Goal: Check status: Check status

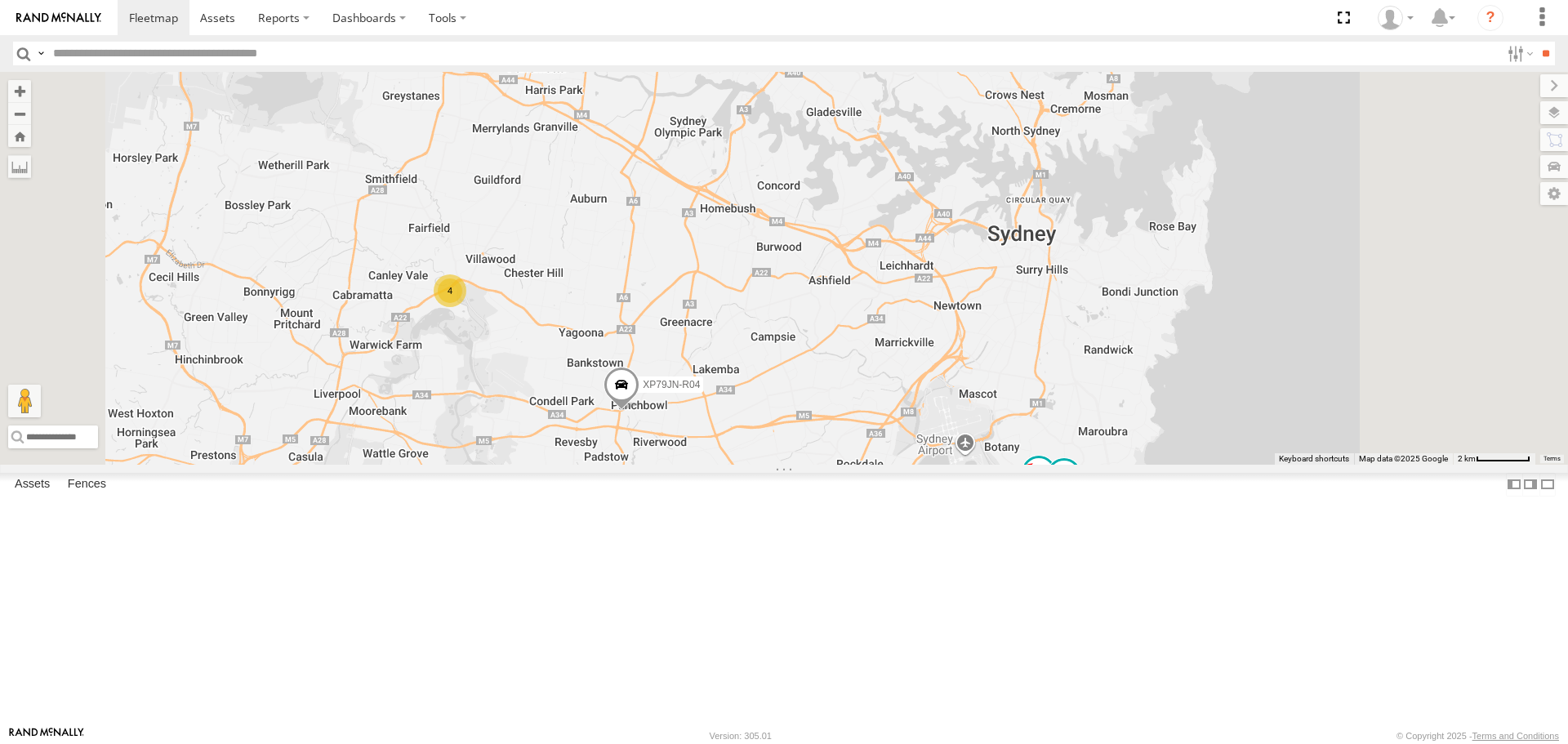
drag, startPoint x: 1233, startPoint y: 426, endPoint x: 1231, endPoint y: 417, distance: 9.2
click at [1231, 417] on div "XP30JQ-R03 XP79JN-R04 4 RJ5911-R79 XO74GU-R69" at bounding box center [784, 268] width 1568 height 392
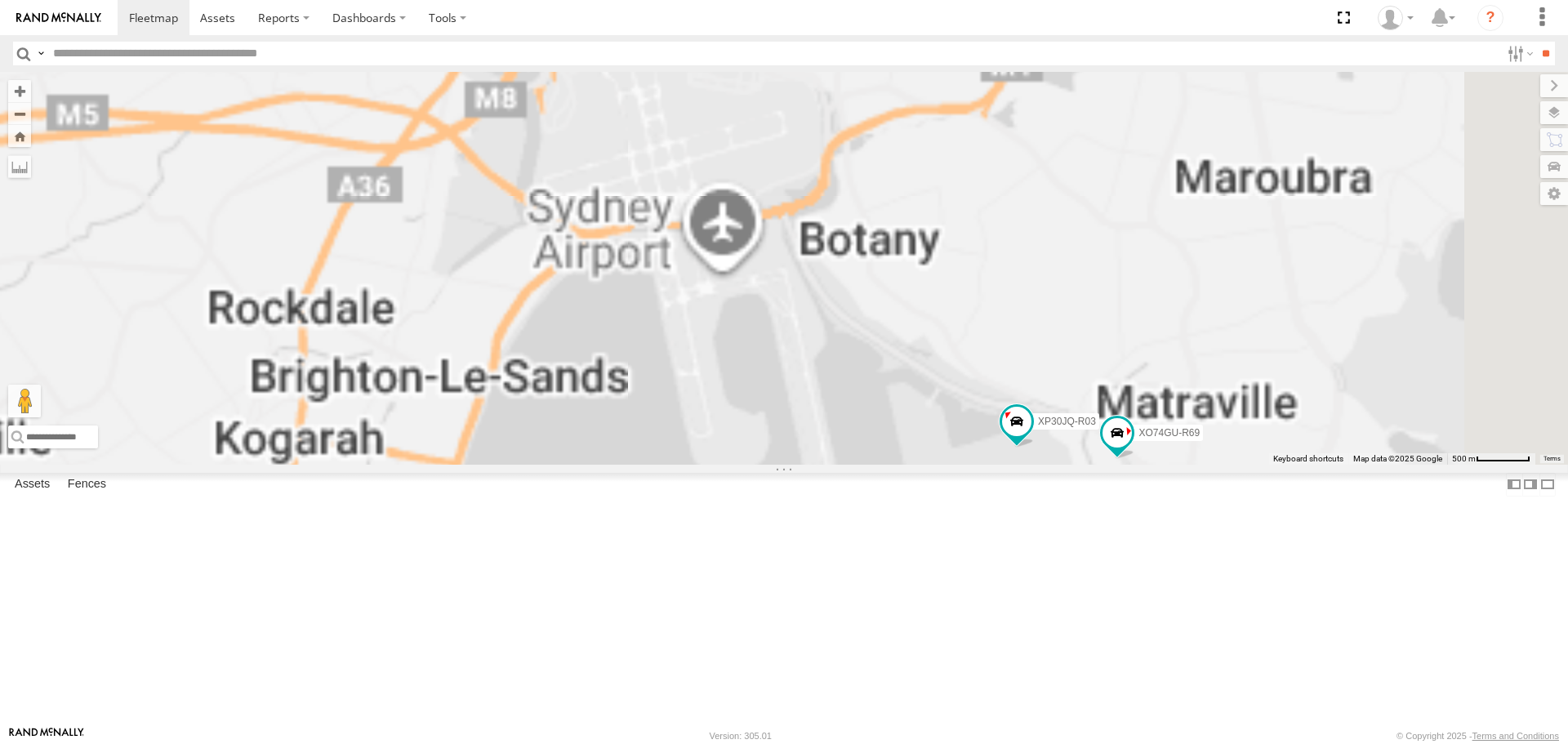
drag, startPoint x: 1253, startPoint y: 596, endPoint x: 1231, endPoint y: 548, distance: 52.8
click at [1233, 464] on div "XP30JQ-R03 XP79JN-R04 RJ5911-R79 XO74GU-R69" at bounding box center [784, 268] width 1568 height 392
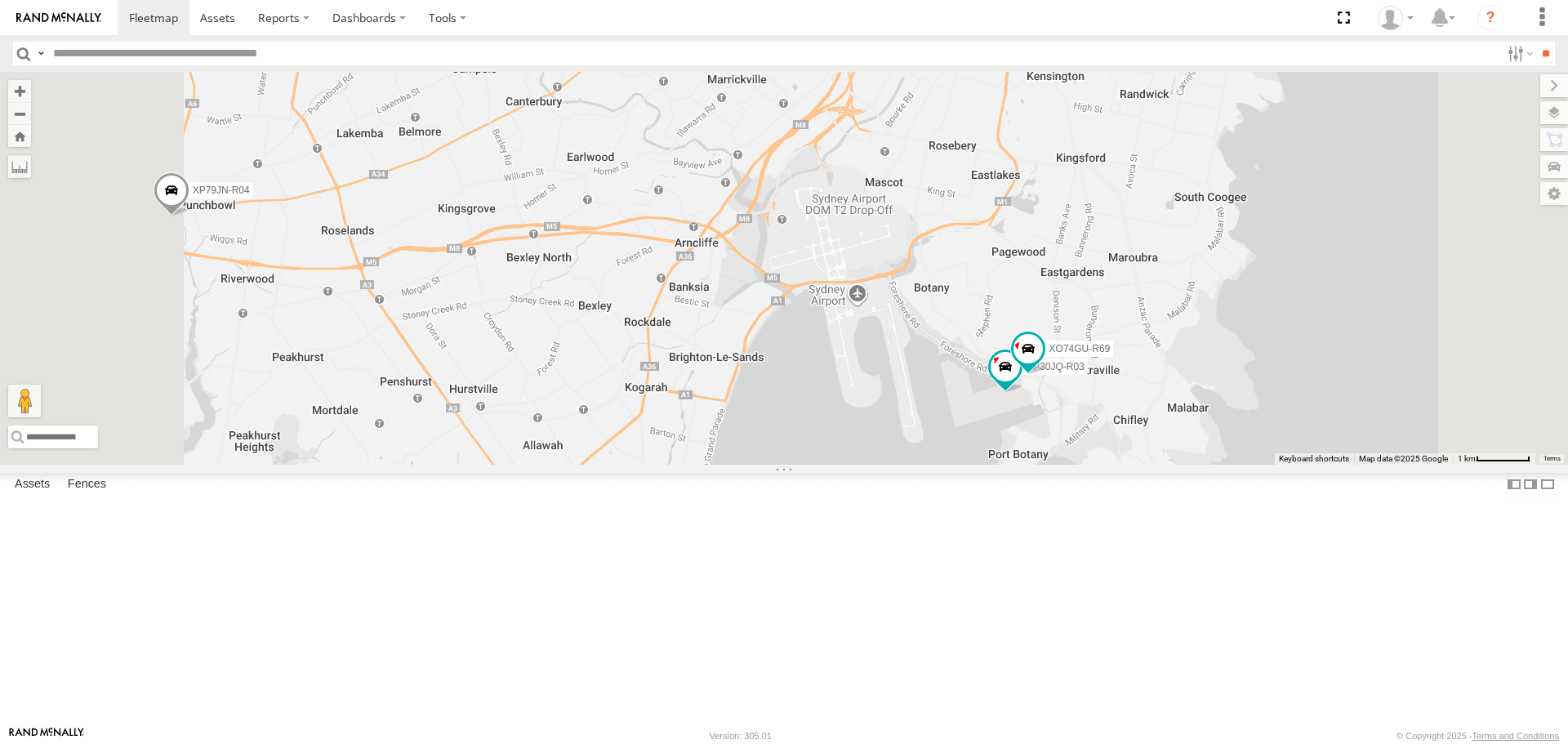
drag, startPoint x: 896, startPoint y: 492, endPoint x: 83, endPoint y: 420, distance: 816.2
click at [901, 464] on div "XP30JQ-R03 XP79JN-R04 RJ5911-R79 XO74GU-R69" at bounding box center [784, 268] width 1568 height 392
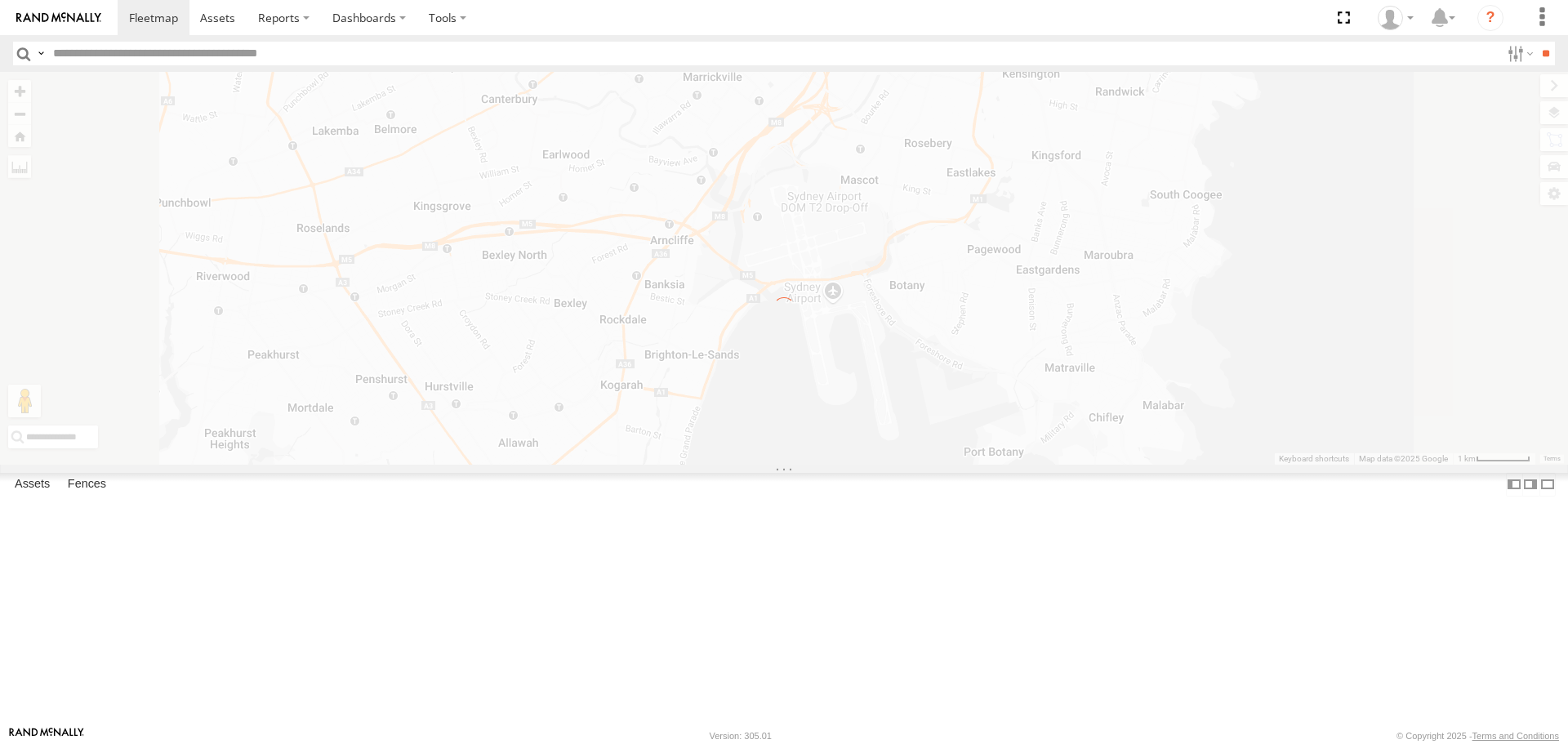
drag, startPoint x: 918, startPoint y: 584, endPoint x: 945, endPoint y: 520, distance: 69.5
click at [916, 464] on div "← Move left → Move right ↑ Move up ↓ Move down + Zoom in - Zoom out Home Jump l…" at bounding box center [784, 268] width 1568 height 392
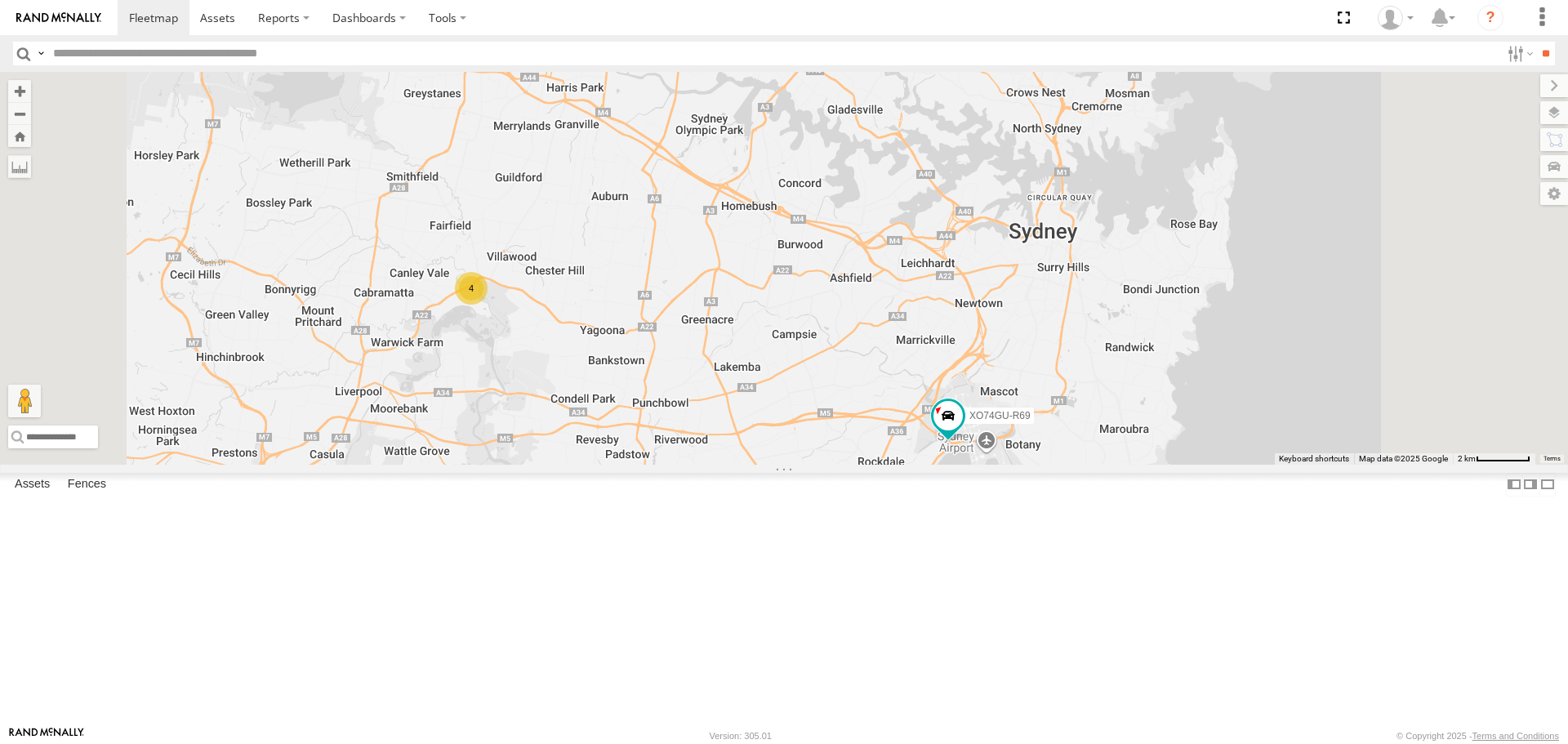
drag, startPoint x: 1317, startPoint y: 545, endPoint x: 1405, endPoint y: 350, distance: 213.9
click at [1300, 464] on div "XO74GU-R69 2 4 RJ5911-R79" at bounding box center [784, 268] width 1568 height 392
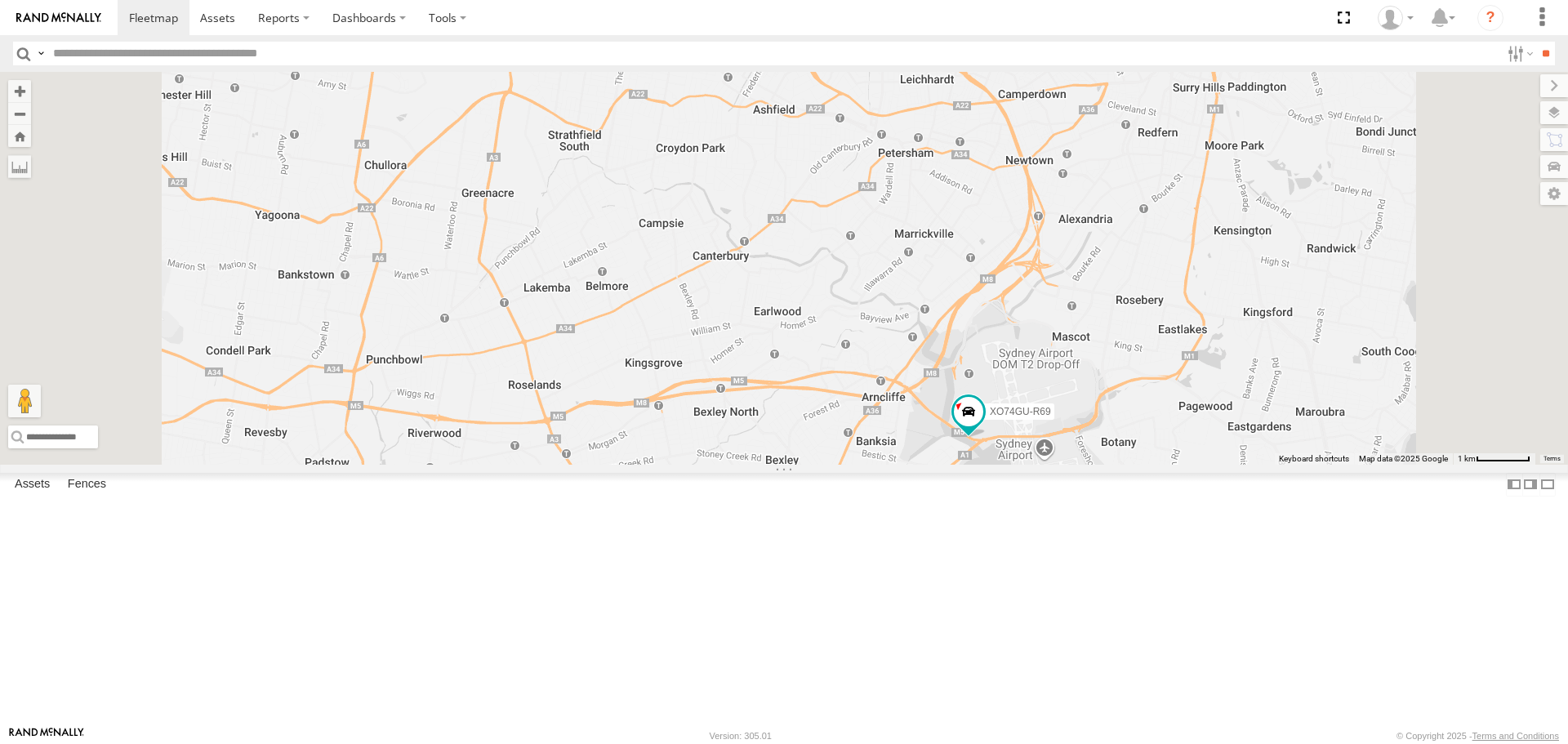
drag, startPoint x: 841, startPoint y: 420, endPoint x: 1109, endPoint y: 522, distance: 286.8
click at [1110, 464] on div "XO74GU-R69 RJ5911-R79 XP30JQ-R03 XP79JN-R04" at bounding box center [784, 268] width 1568 height 392
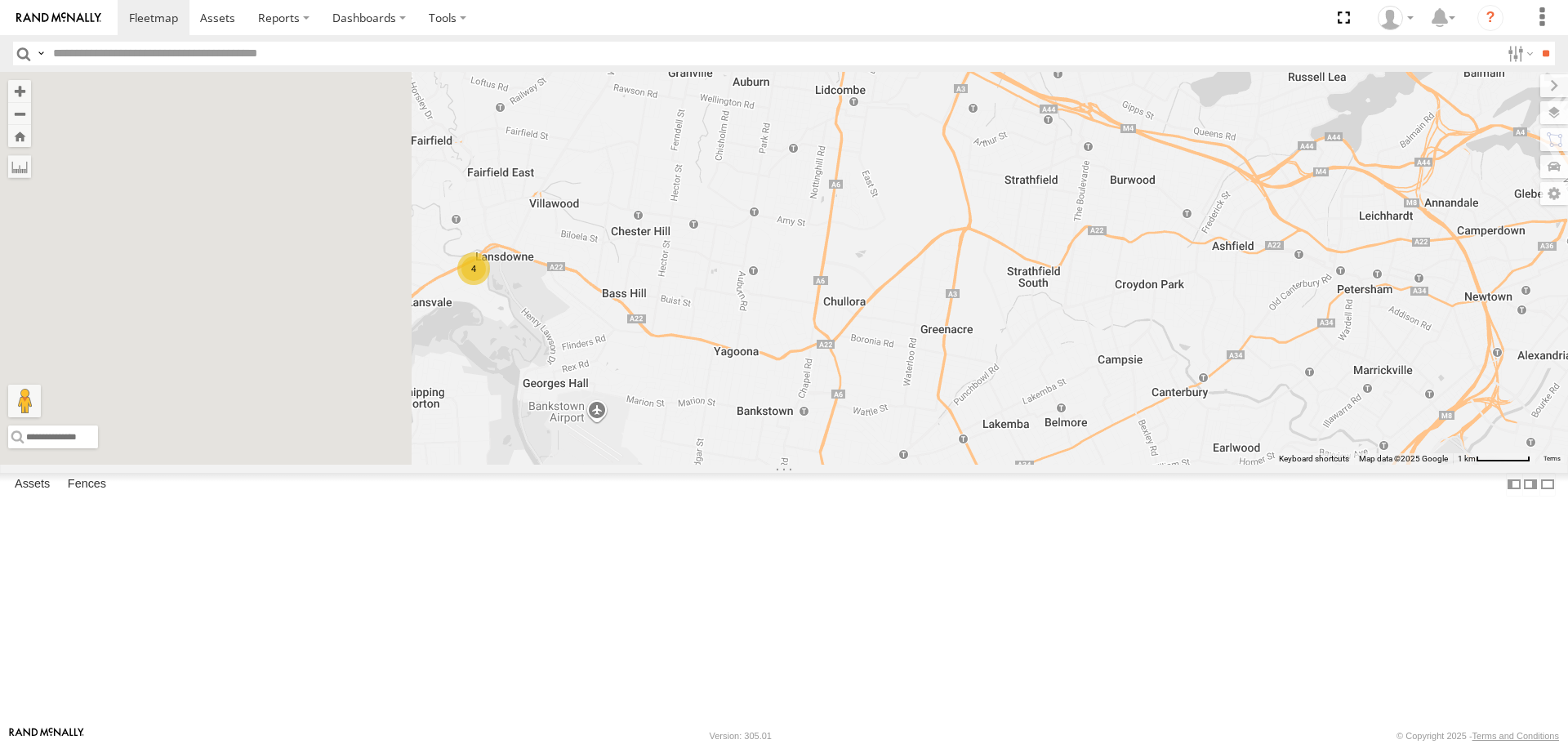
drag, startPoint x: 722, startPoint y: 450, endPoint x: 862, endPoint y: 478, distance: 142.8
click at [862, 464] on div "XO74GU-R69 RJ5911-R79 XP30JQ-R03 XP79JN-R04 4" at bounding box center [784, 268] width 1568 height 392
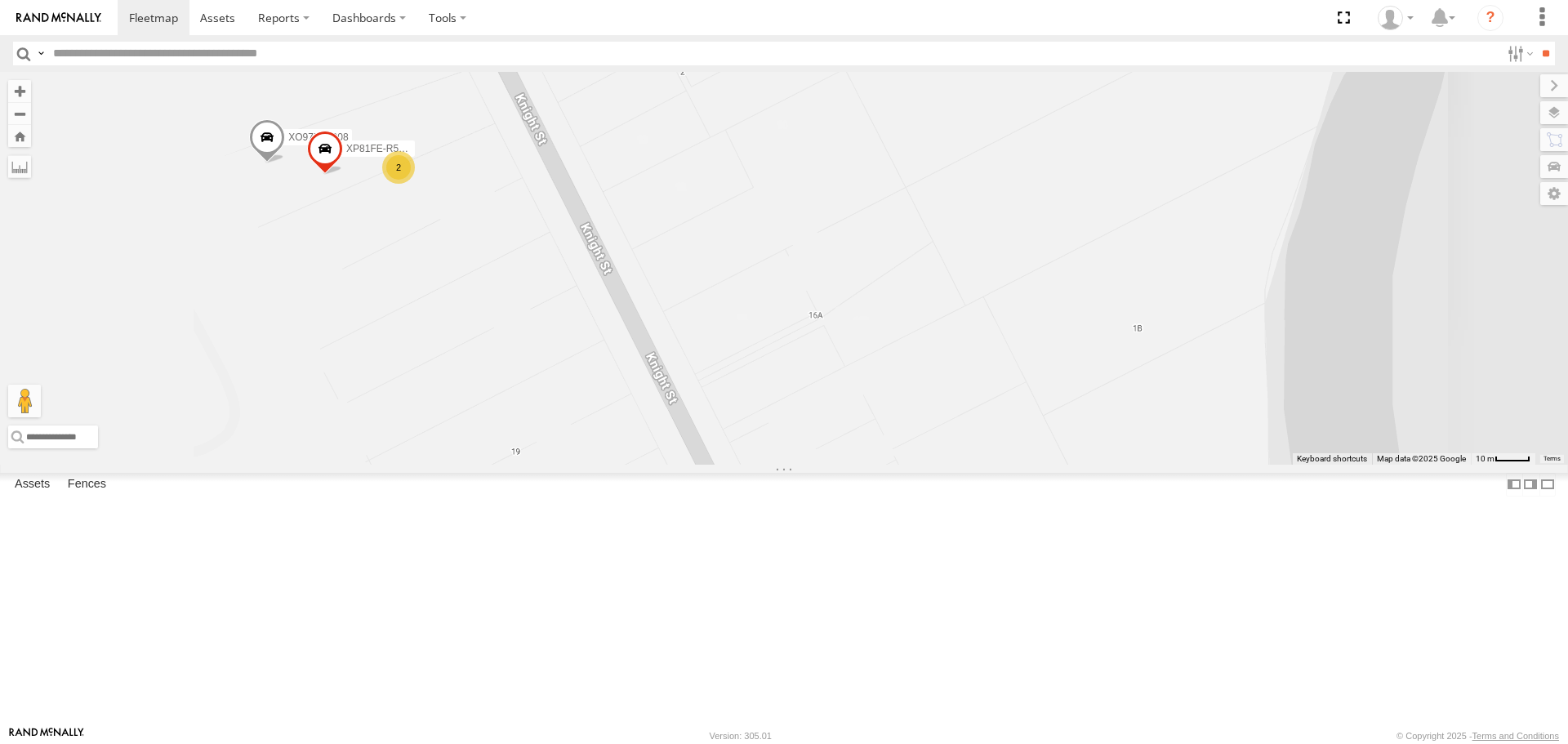
drag, startPoint x: 513, startPoint y: 327, endPoint x: 554, endPoint y: 336, distance: 42.0
click at [554, 336] on div "XO74GU-R69 RJ5911-R79 XP30JQ-R03 XP79JN-R04 XO97HS-R08 XP81FE-R59 (not working …" at bounding box center [784, 268] width 1568 height 392
